Goal: Task Accomplishment & Management: Use online tool/utility

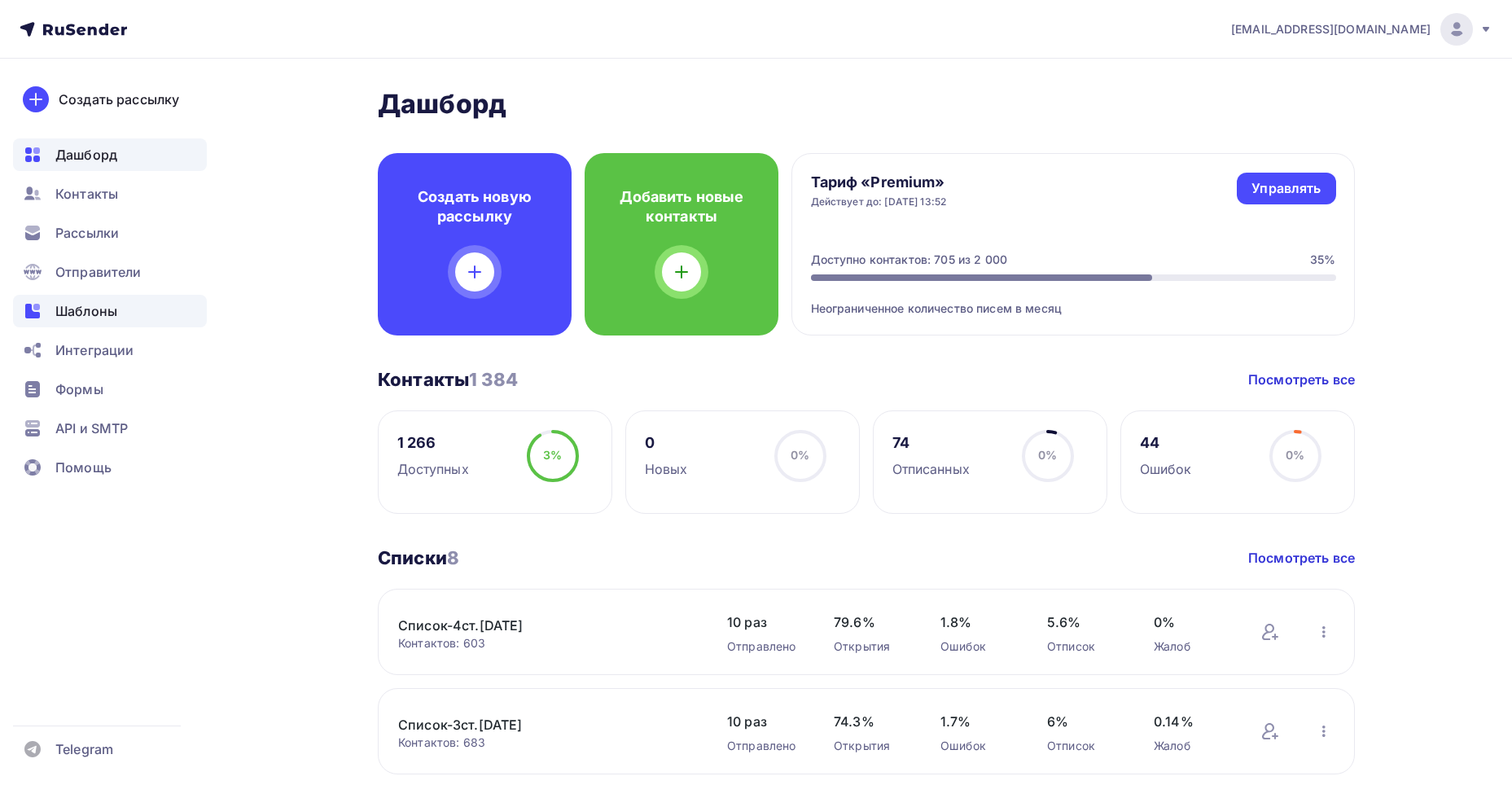
click at [73, 315] on span "Шаблоны" at bounding box center [87, 311] width 62 height 19
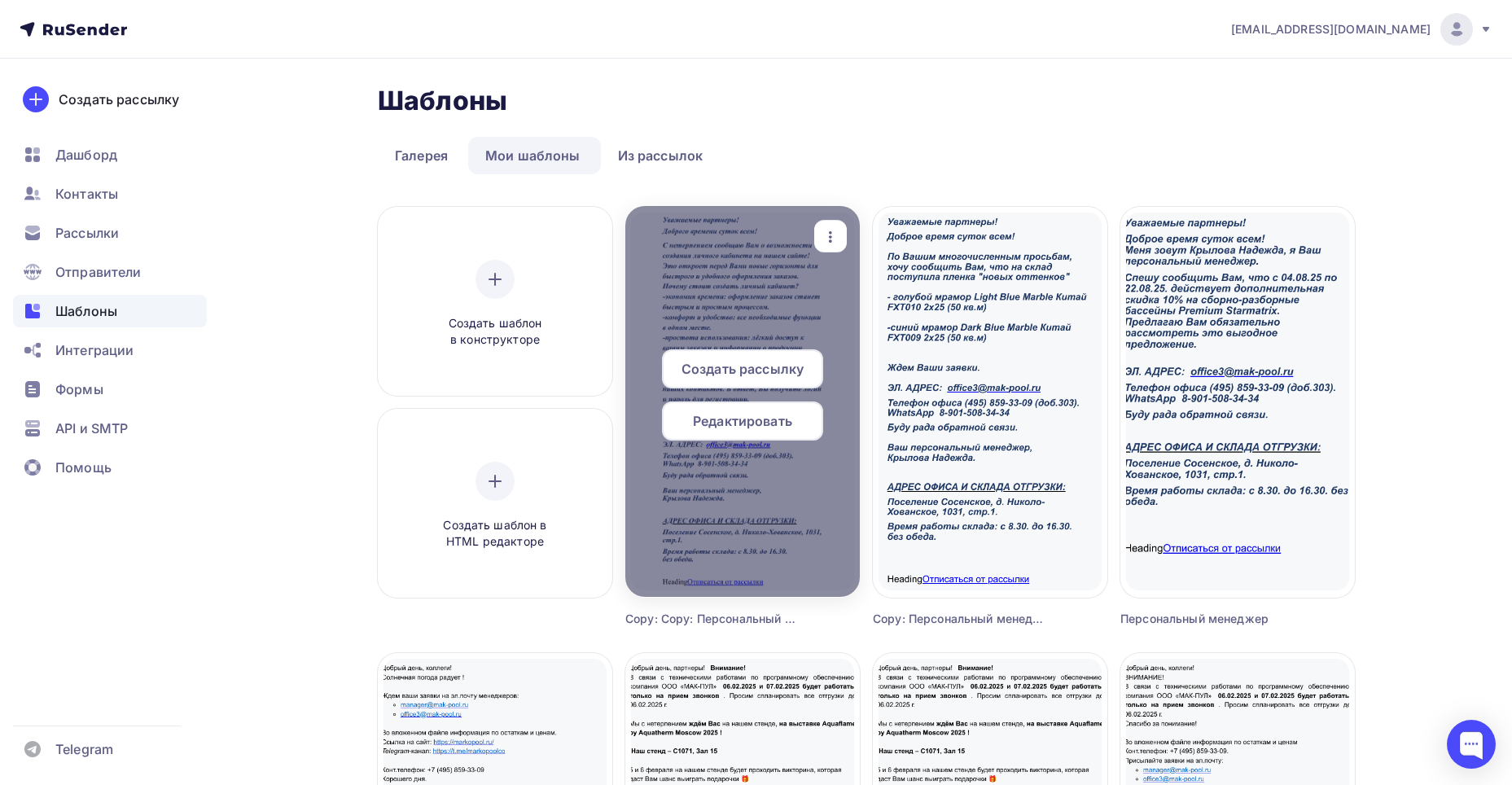
click at [742, 308] on div at bounding box center [742, 401] width 234 height 391
click at [733, 312] on div at bounding box center [742, 401] width 234 height 391
click at [715, 427] on span "Редактировать" at bounding box center [742, 420] width 99 height 19
